Goal: Task Accomplishment & Management: Manage account settings

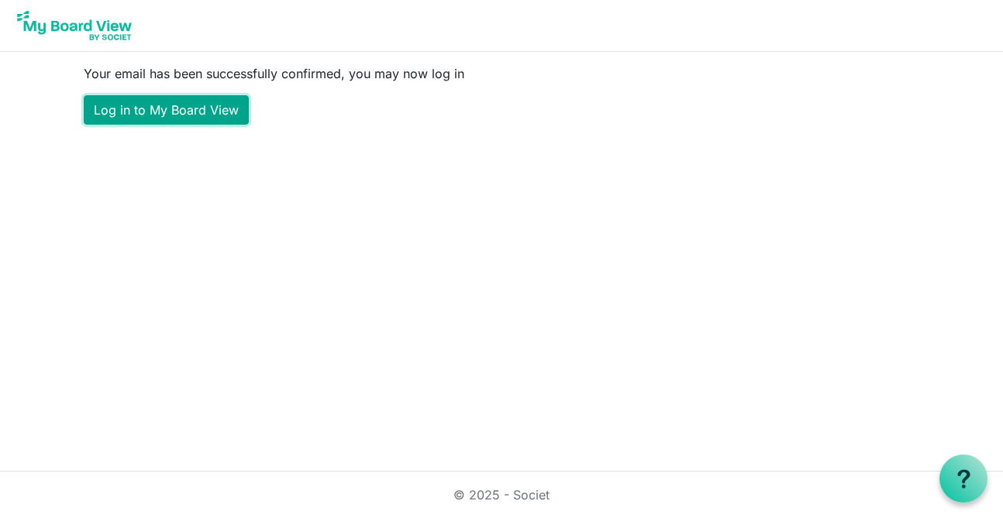
click at [215, 115] on link "Log in to My Board View" at bounding box center [166, 109] width 165 height 29
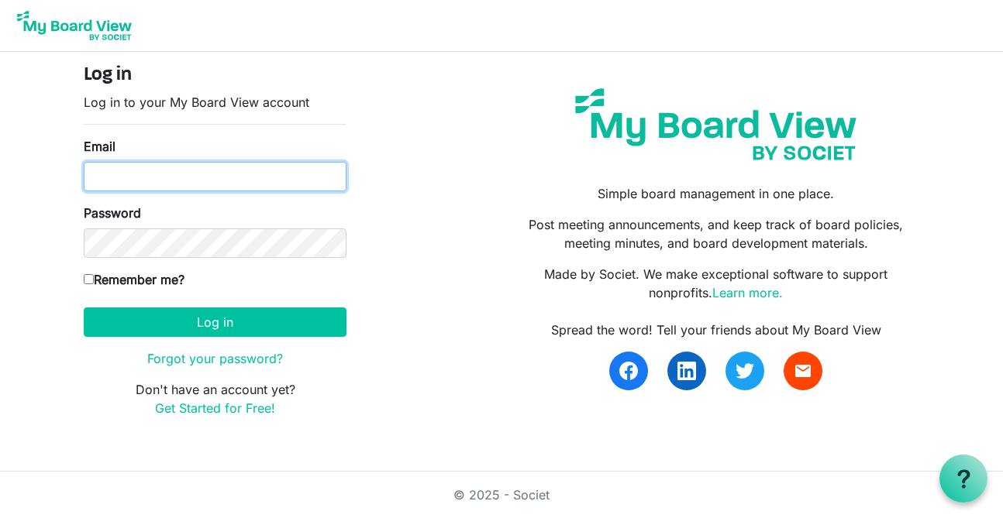
click at [167, 176] on input "Email" at bounding box center [215, 176] width 263 height 29
type input "tnader@miu.edu"
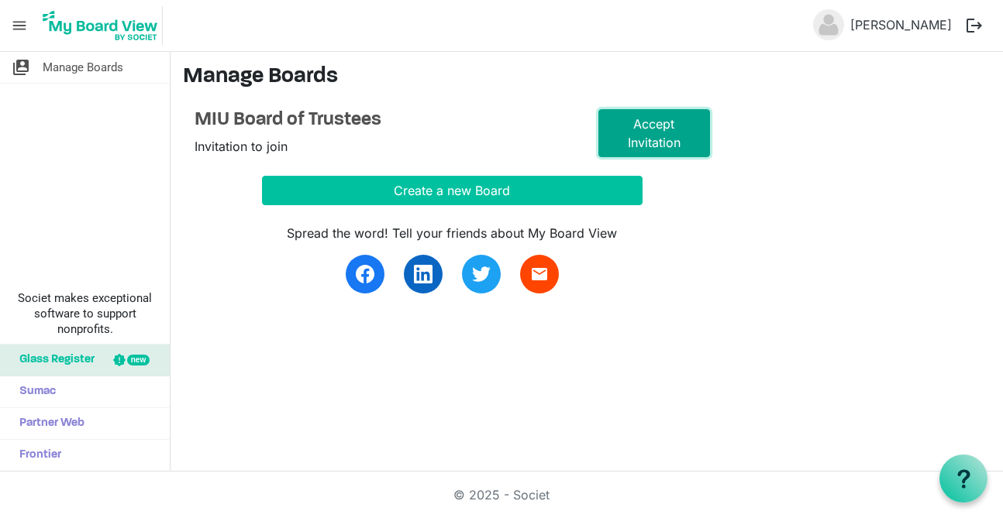
click at [669, 128] on link "Accept Invitation" at bounding box center [654, 133] width 112 height 48
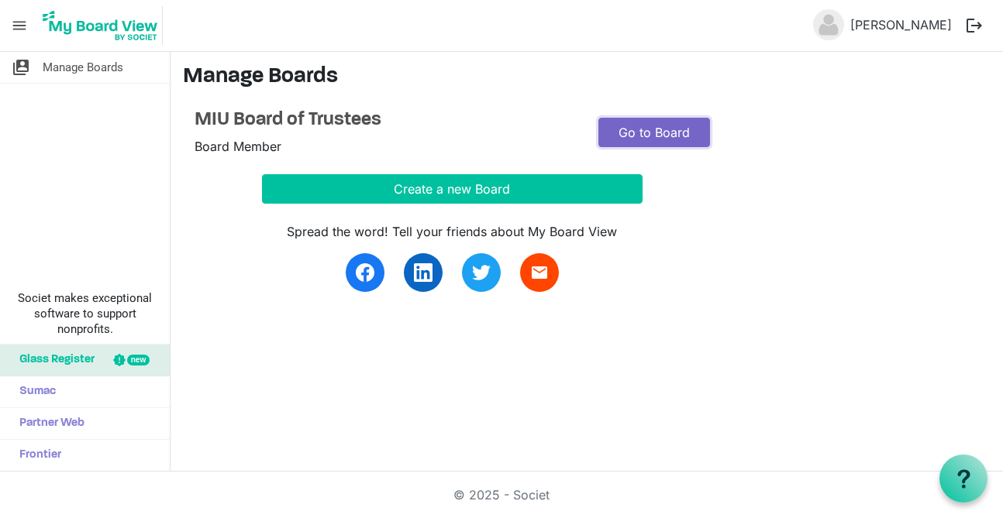
click at [635, 141] on link "Go to Board" at bounding box center [654, 132] width 112 height 29
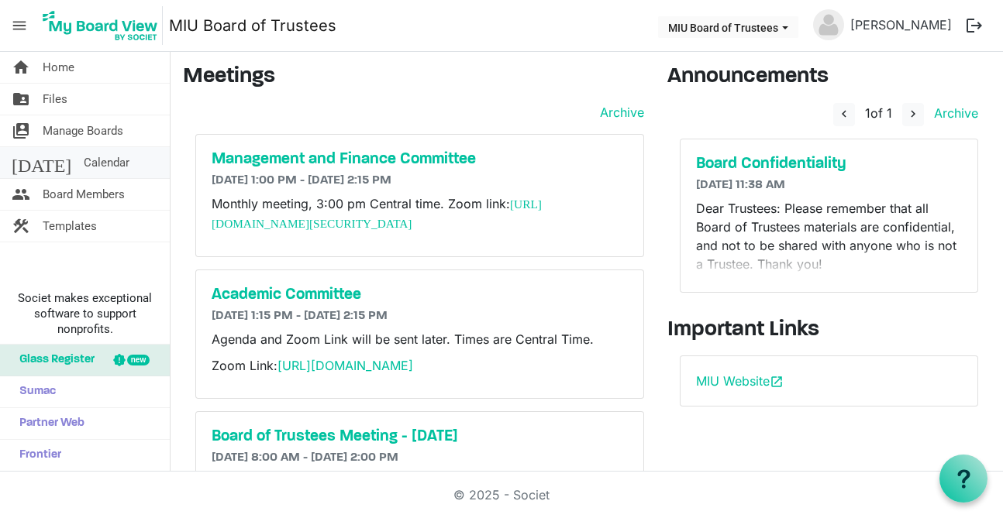
click at [119, 167] on link "today Calendar" at bounding box center [85, 162] width 170 height 31
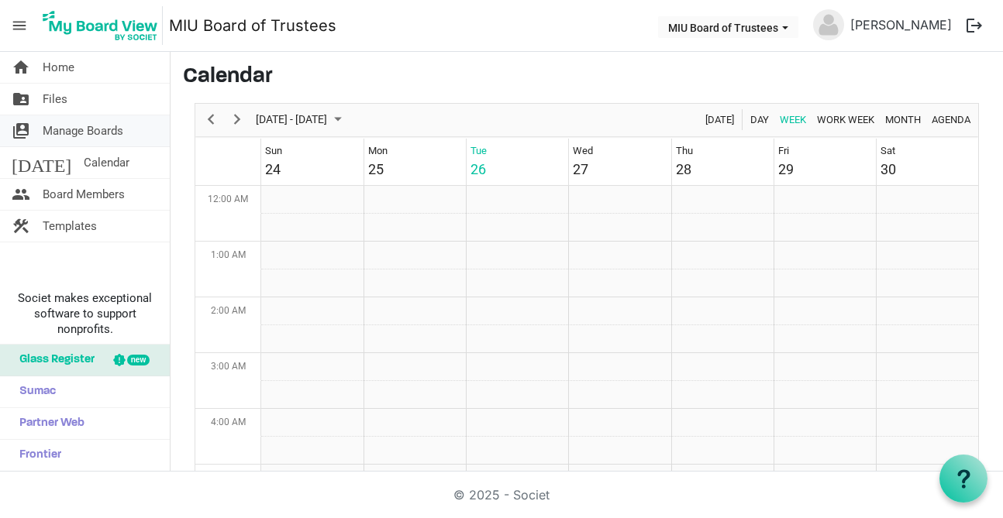
click at [91, 128] on span "Manage Boards" at bounding box center [83, 130] width 81 height 31
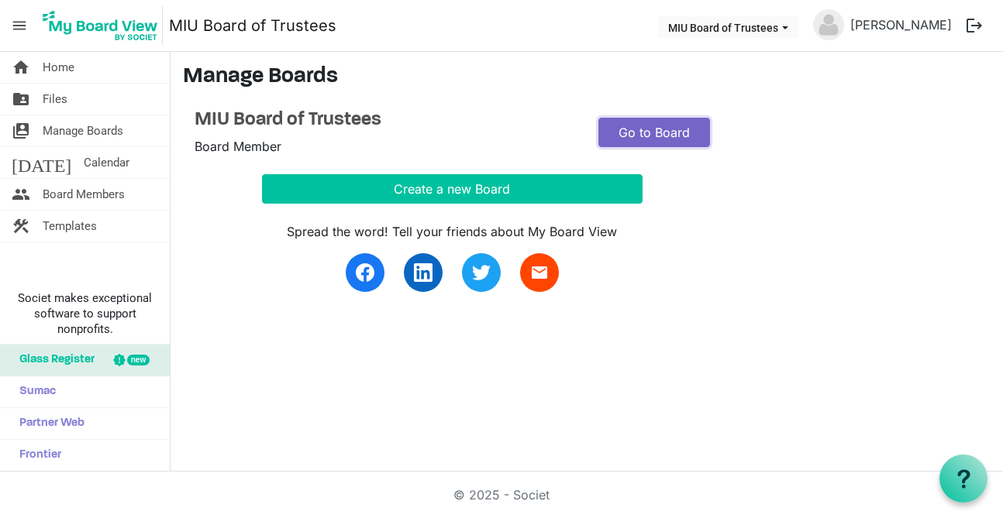
click at [668, 122] on link "Go to Board" at bounding box center [654, 132] width 112 height 29
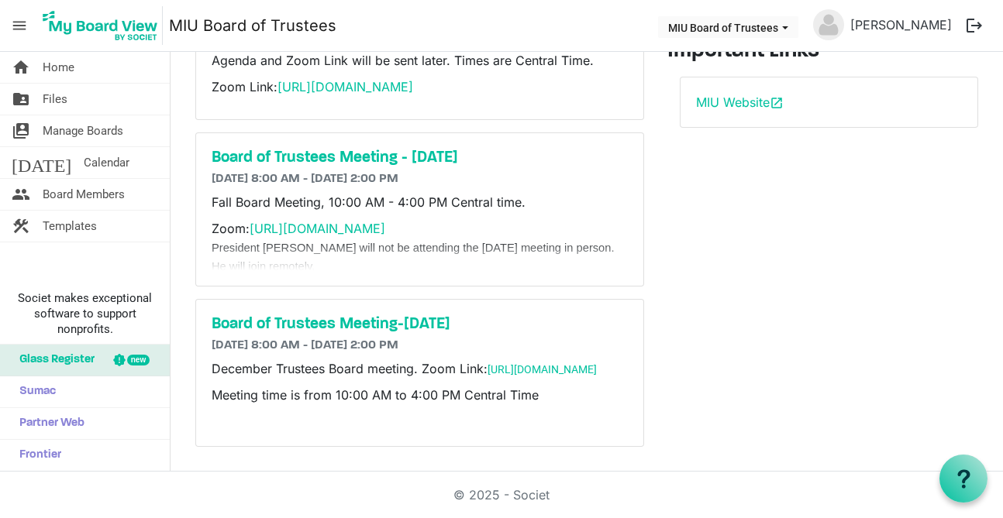
scroll to position [321, 0]
